Goal: Task Accomplishment & Management: Manage account settings

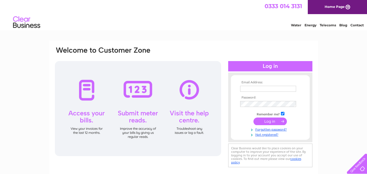
type input "david.madders@outlook.com"
click at [256, 117] on td at bounding box center [270, 121] width 63 height 10
click at [278, 122] on input "submit" at bounding box center [269, 122] width 33 height 8
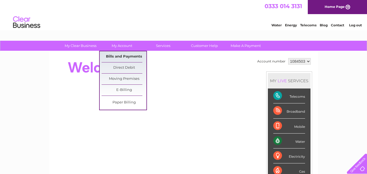
click at [125, 58] on link "Bills and Payments" at bounding box center [124, 56] width 45 height 11
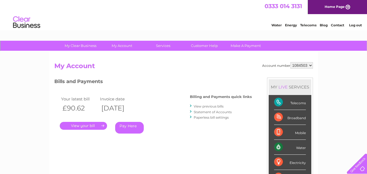
click at [90, 125] on link "." at bounding box center [83, 126] width 47 height 8
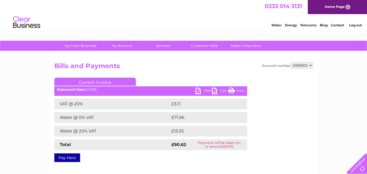
click at [234, 91] on link "Print" at bounding box center [236, 92] width 16 height 8
click at [204, 91] on link "PDF" at bounding box center [203, 92] width 16 height 8
